Goal: Task Accomplishment & Management: Use online tool/utility

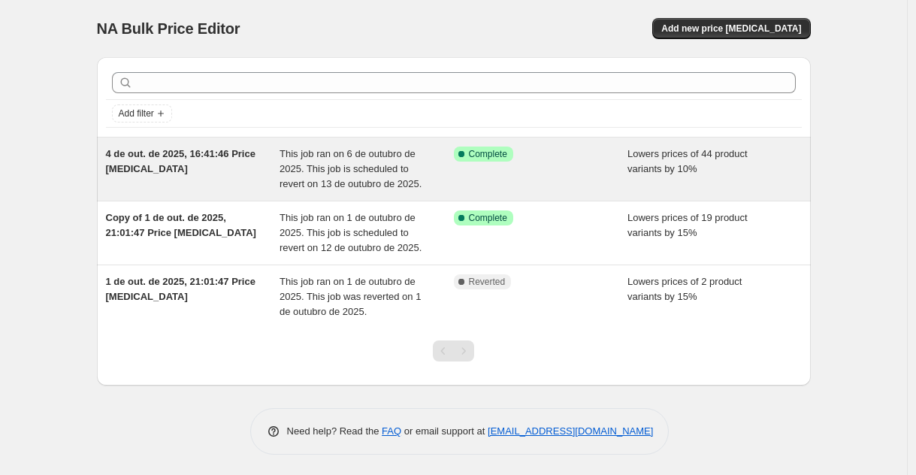
click at [234, 162] on div "4 de out. de 2025, 16:41:46 Price [MEDICAL_DATA]" at bounding box center [193, 169] width 174 height 45
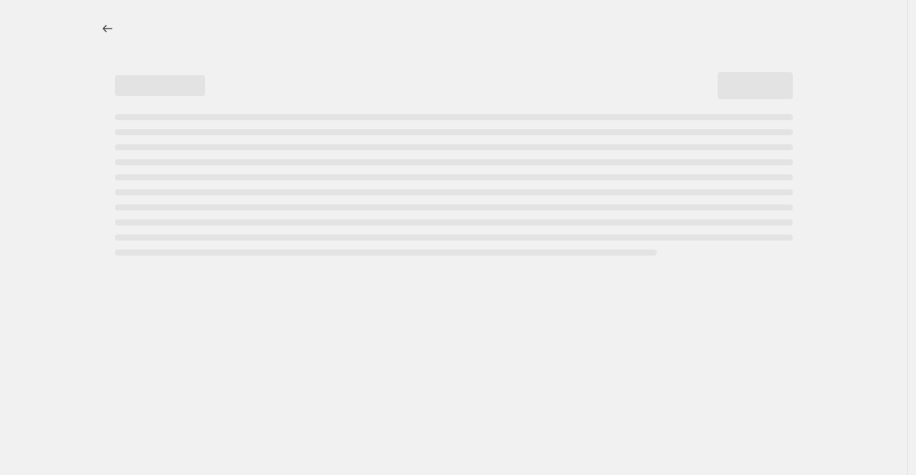
select select "percentage"
select select "collection"
select select "not_equal"
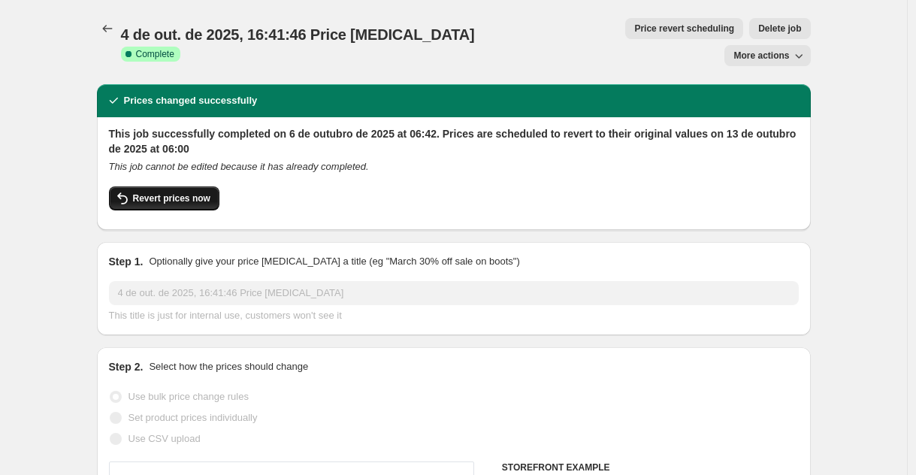
click at [183, 192] on span "Revert prices now" at bounding box center [171, 198] width 77 height 12
checkbox input "false"
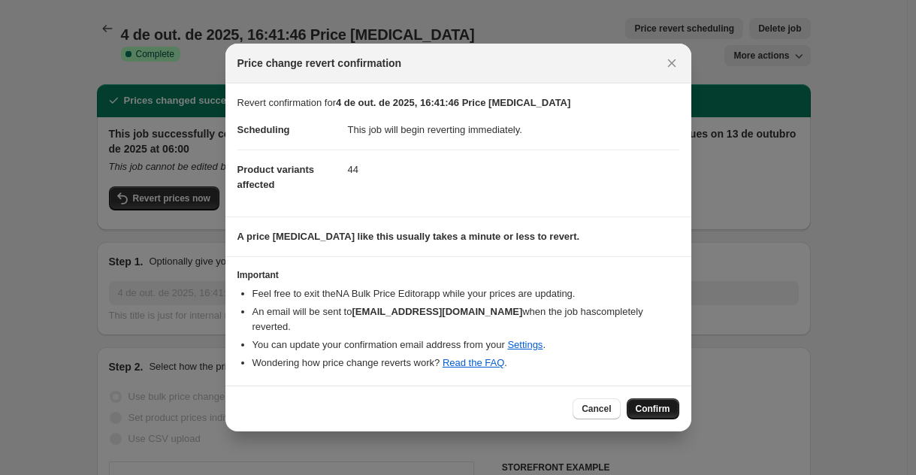
click at [673, 415] on button "Confirm" at bounding box center [653, 408] width 53 height 21
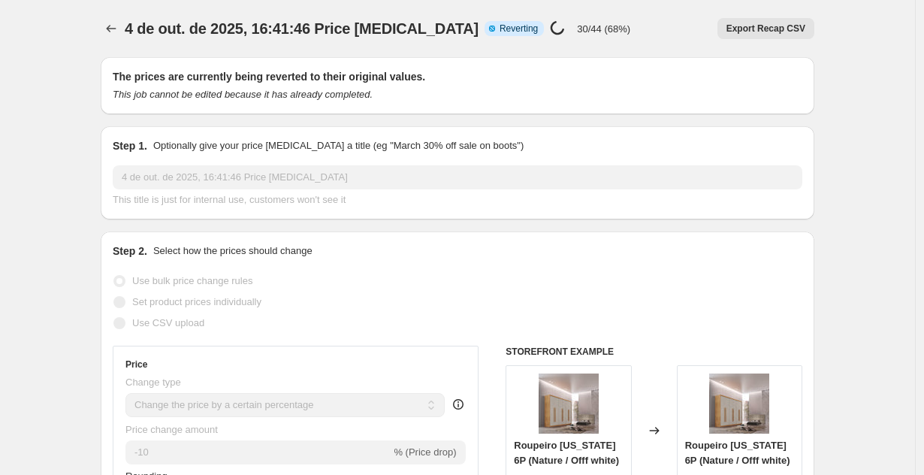
select select "percentage"
select select "collection"
select select "not_equal"
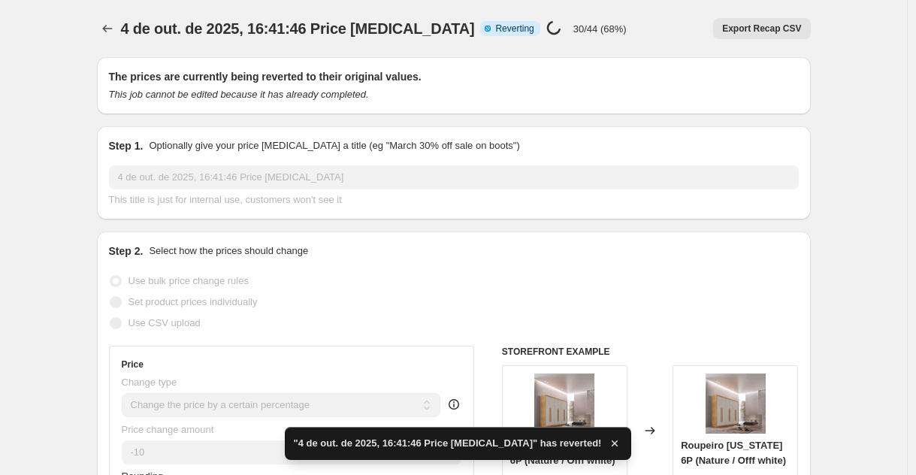
checkbox input "true"
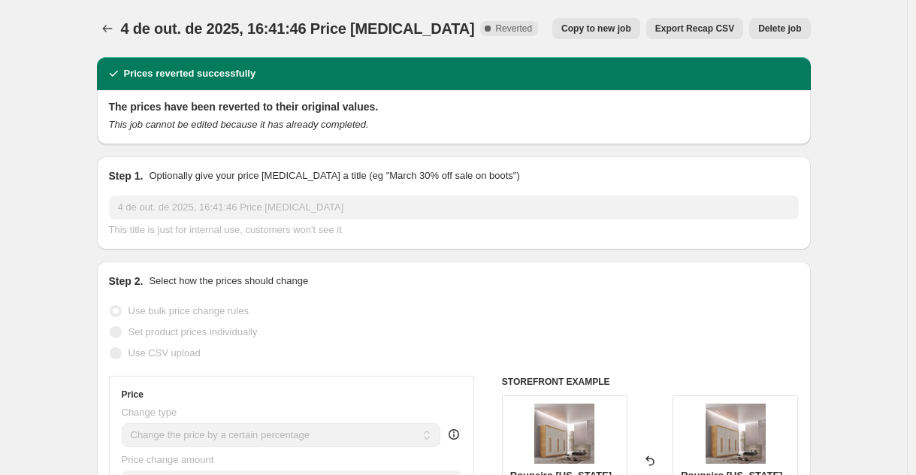
click at [595, 29] on span "Copy to new job" at bounding box center [596, 29] width 70 height 12
select select "percentage"
select select "collection"
select select "not_equal"
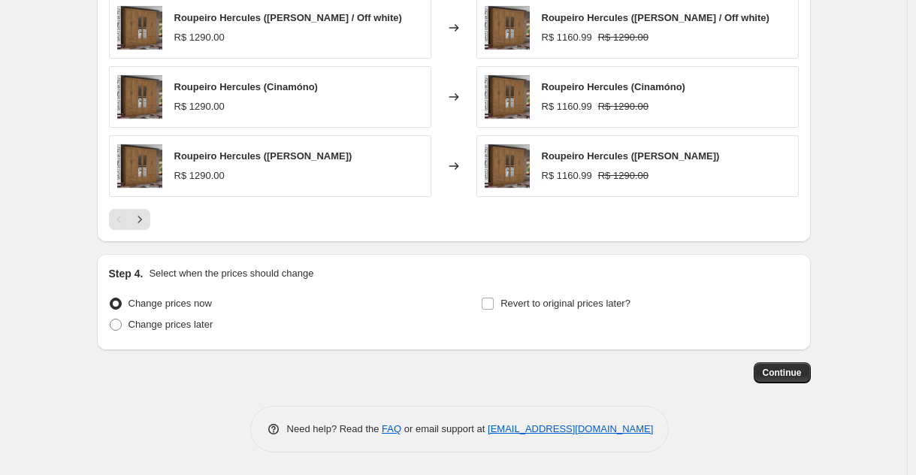
scroll to position [1235, 0]
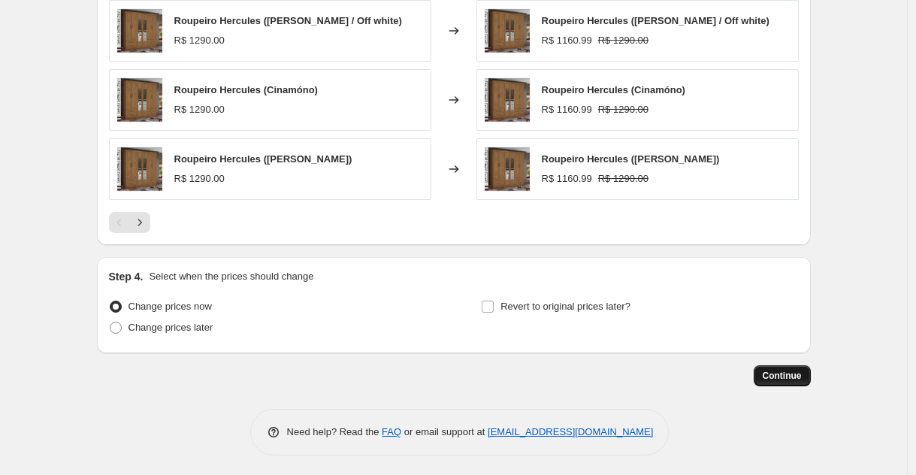
click at [782, 376] on span "Continue" at bounding box center [782, 376] width 39 height 12
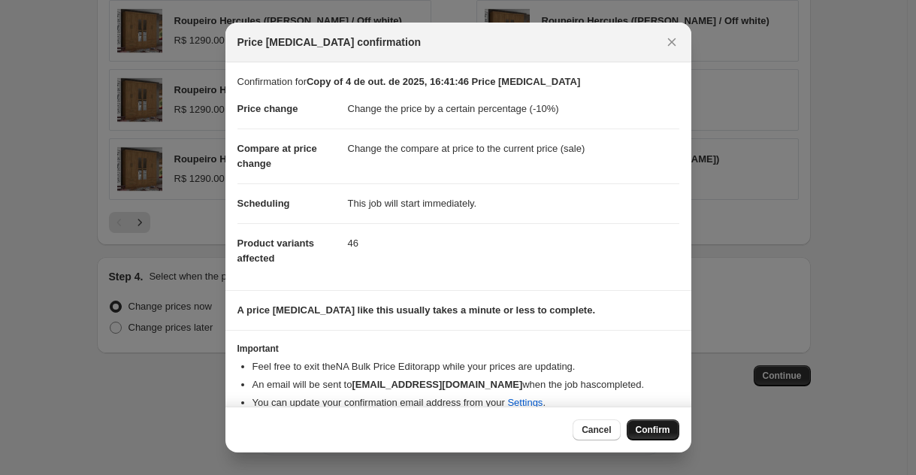
click at [652, 424] on span "Confirm" at bounding box center [653, 430] width 35 height 12
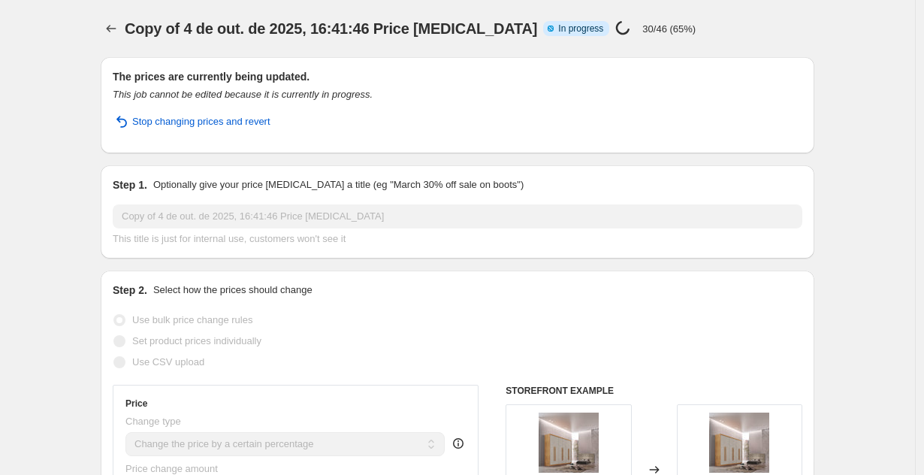
select select "percentage"
select select "collection"
select select "not_equal"
